Goal: Transaction & Acquisition: Purchase product/service

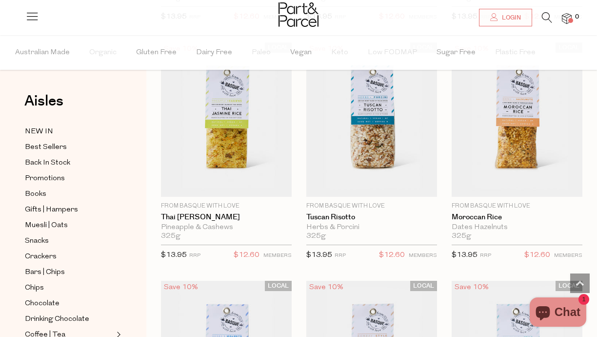
scroll to position [303, 0]
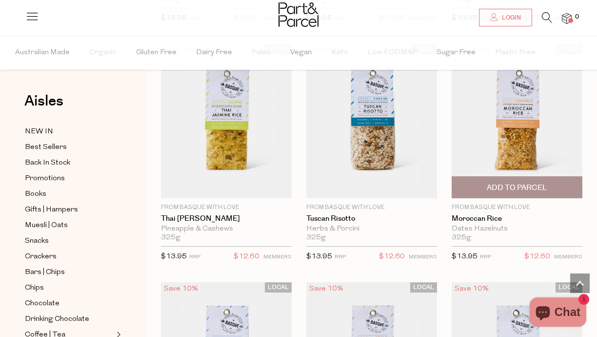
click at [522, 164] on img at bounding box center [517, 121] width 131 height 154
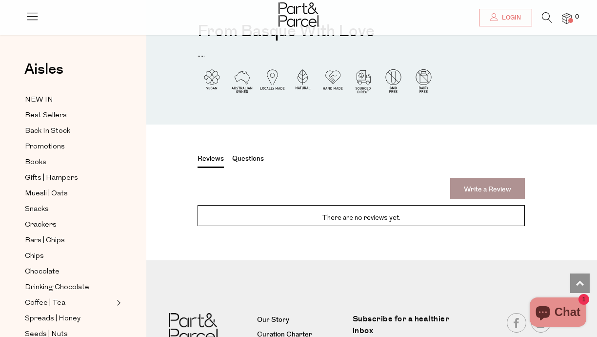
scroll to position [1071, 0]
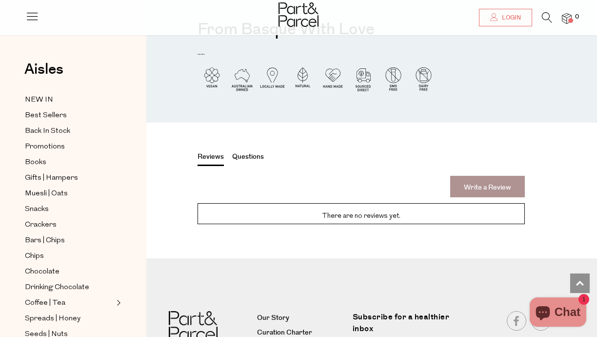
click at [244, 152] on button "Questions" at bounding box center [248, 158] width 32 height 13
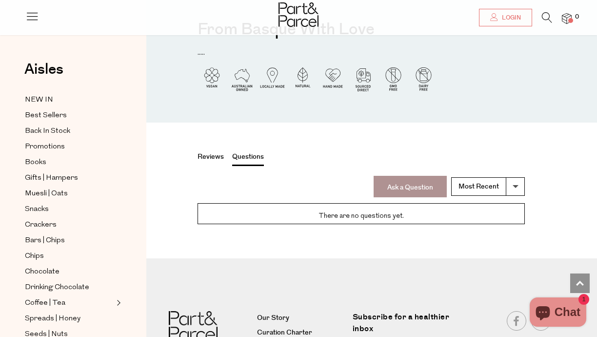
click at [215, 152] on button "Reviews" at bounding box center [211, 158] width 26 height 13
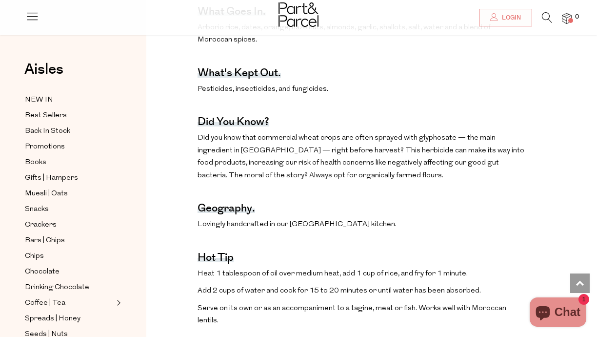
scroll to position [0, 0]
